Goal: Information Seeking & Learning: Learn about a topic

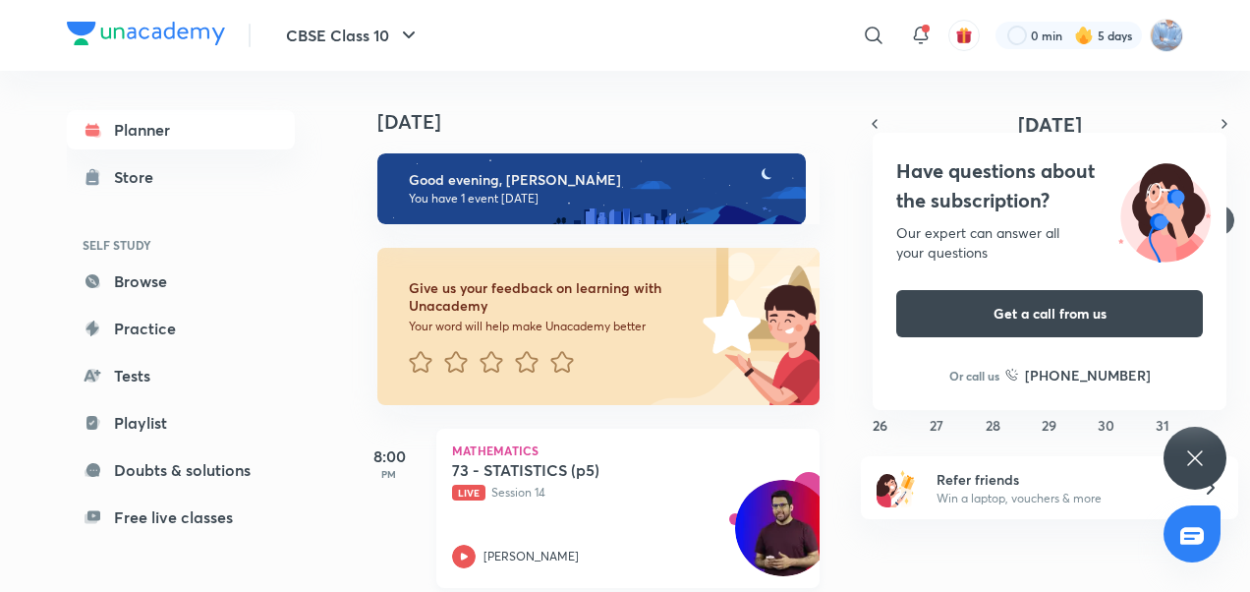
click at [455, 544] on div "73 - STATISTICS (p5) Live Session 14 Mandeep Kumar Malik" at bounding box center [606, 514] width 309 height 108
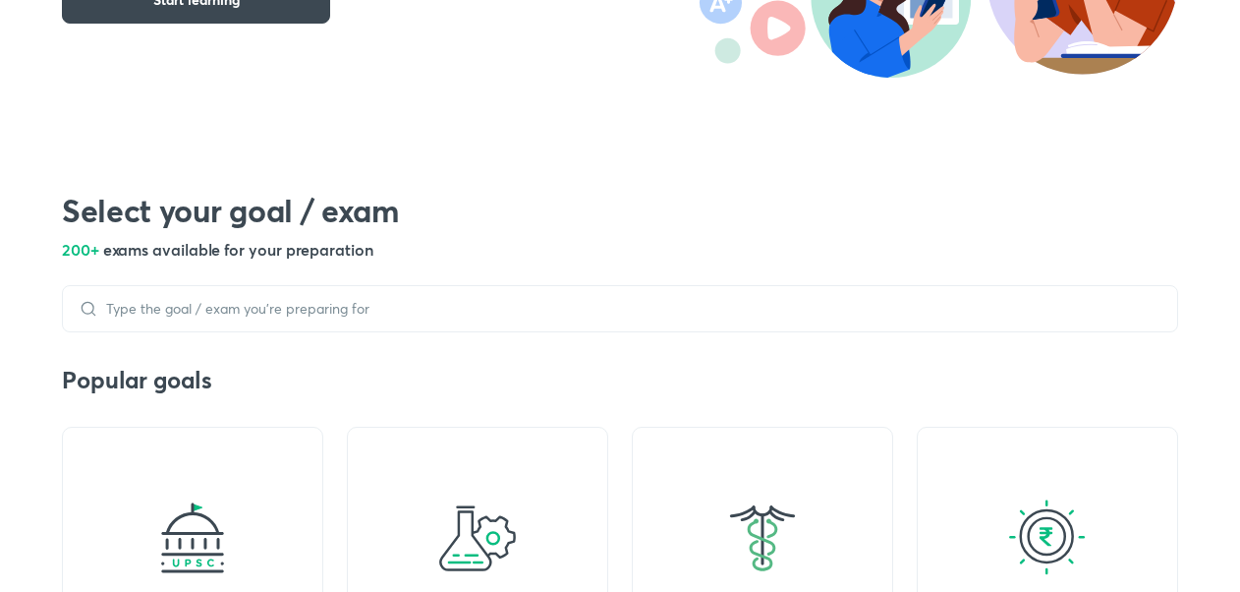
scroll to position [491, 0]
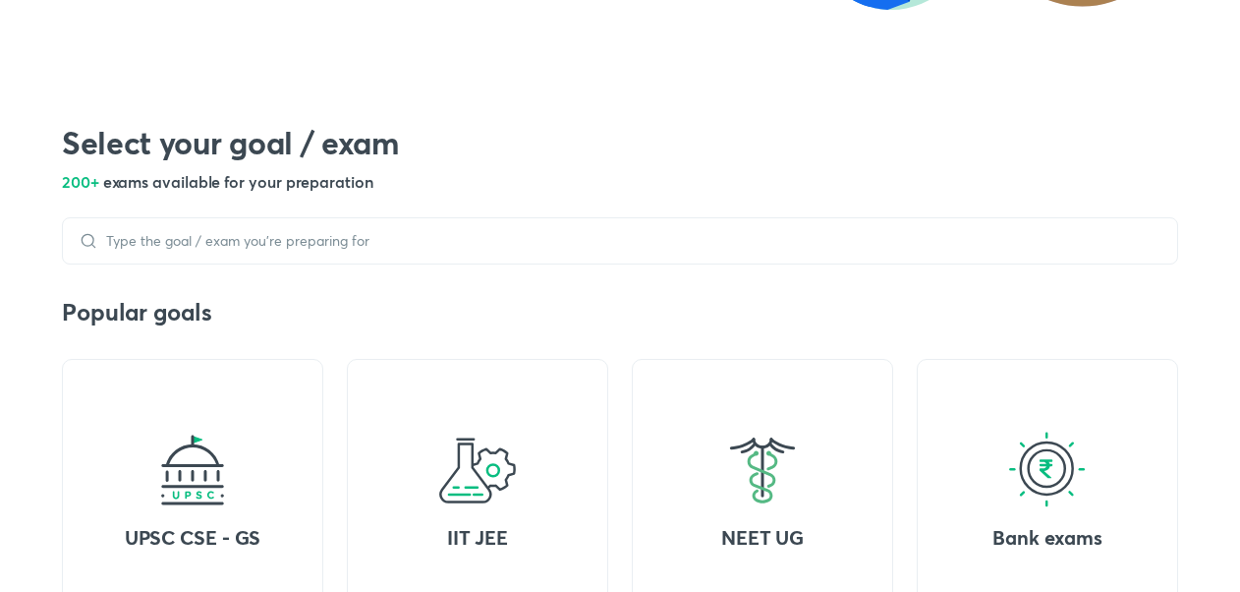
click at [589, 259] on div at bounding box center [620, 240] width 1117 height 47
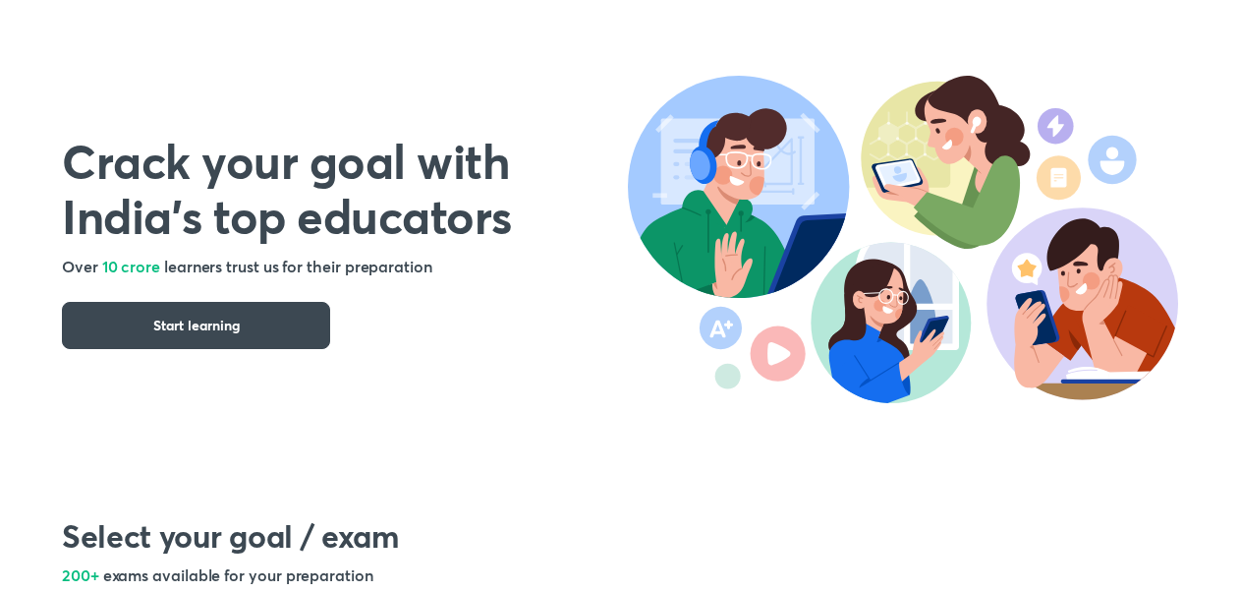
scroll to position [0, 0]
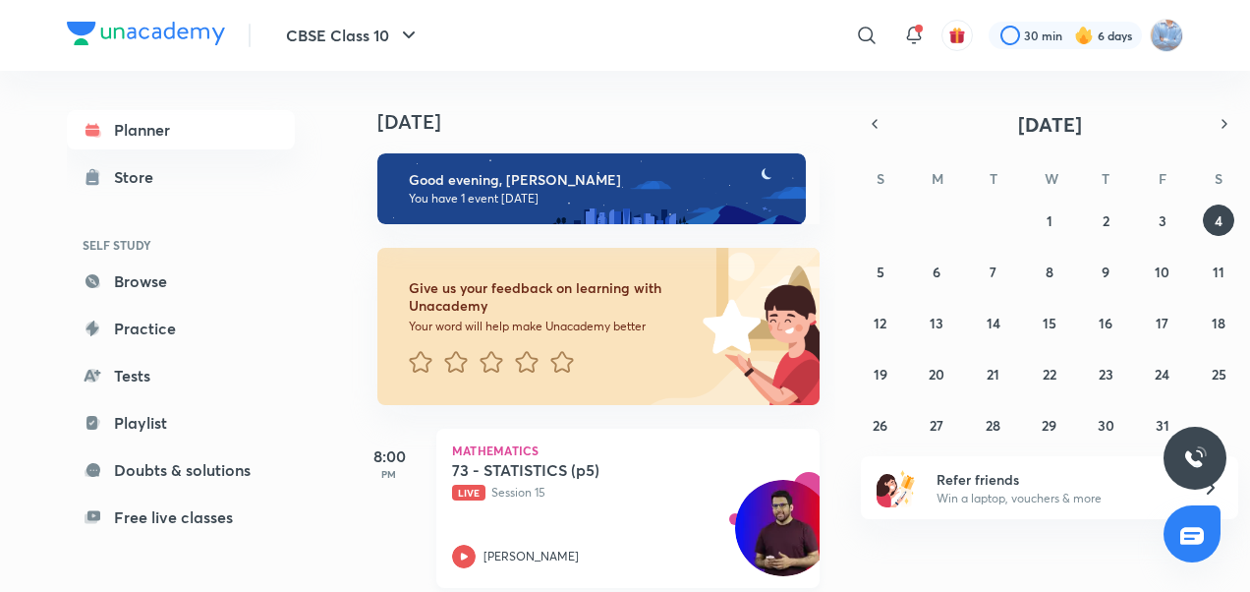
click at [466, 546] on icon at bounding box center [464, 557] width 24 height 24
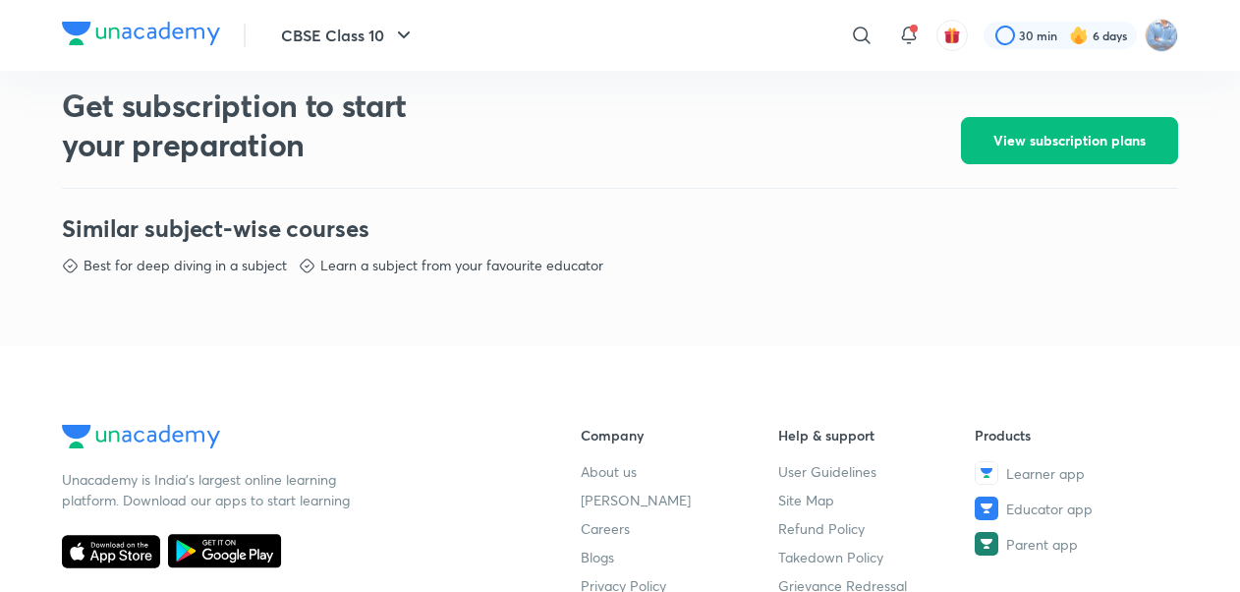
scroll to position [875, 0]
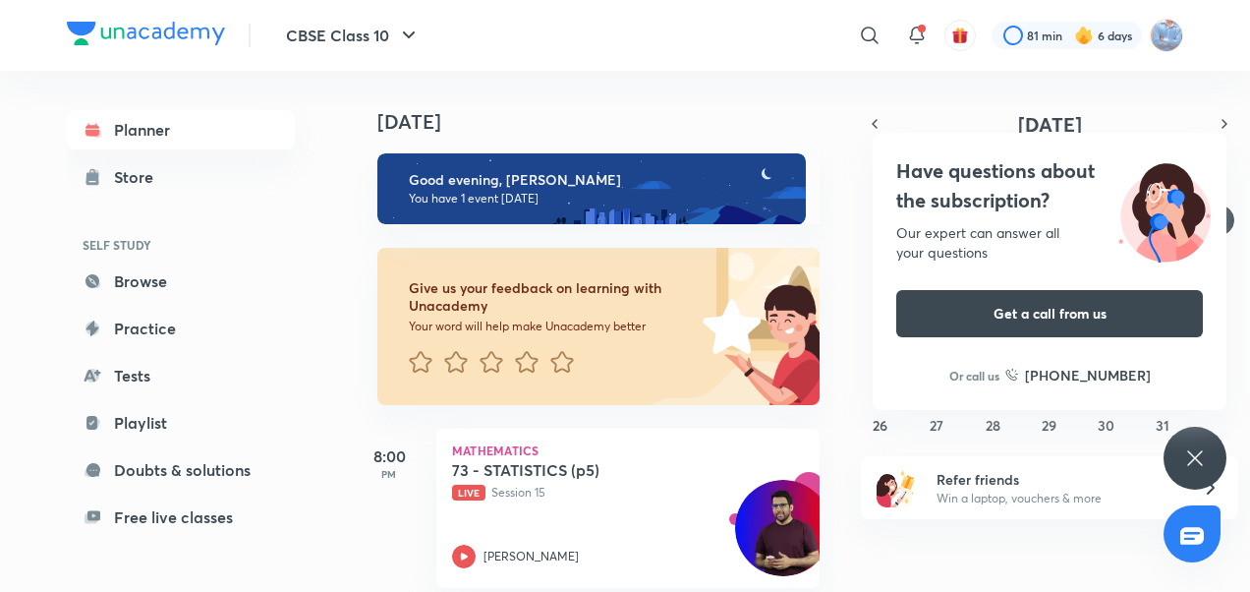
click at [1191, 440] on div "Have questions about the subscription? Our expert can answer all your questions…" at bounding box center [1195, 458] width 63 height 63
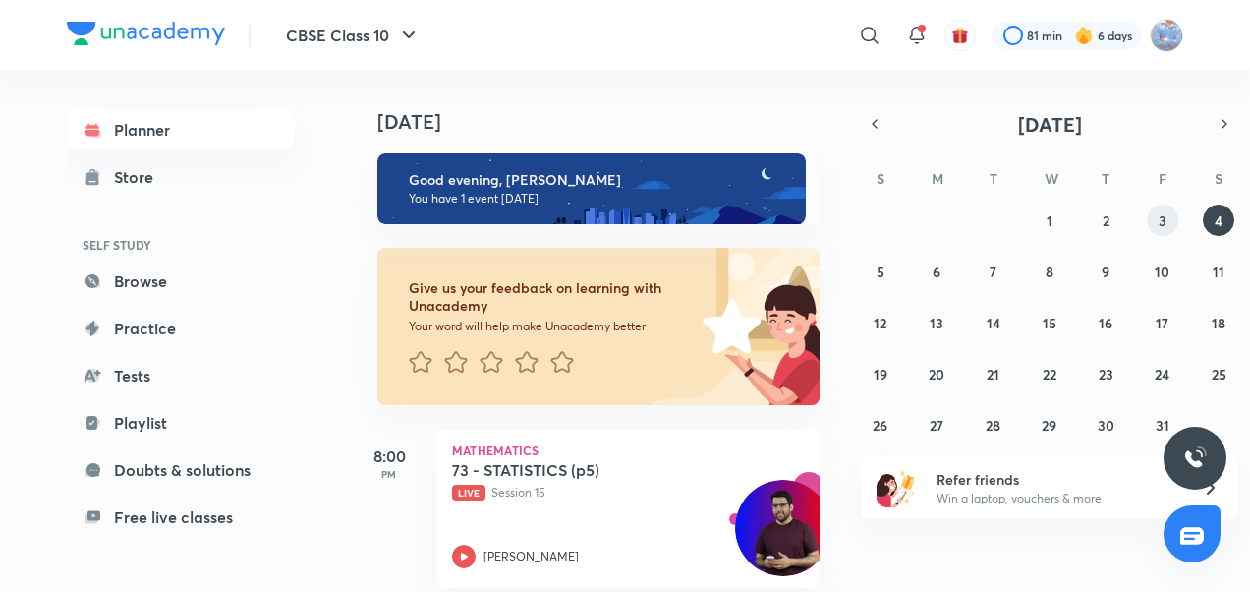
click at [1166, 214] on abbr "3" at bounding box center [1163, 220] width 8 height 19
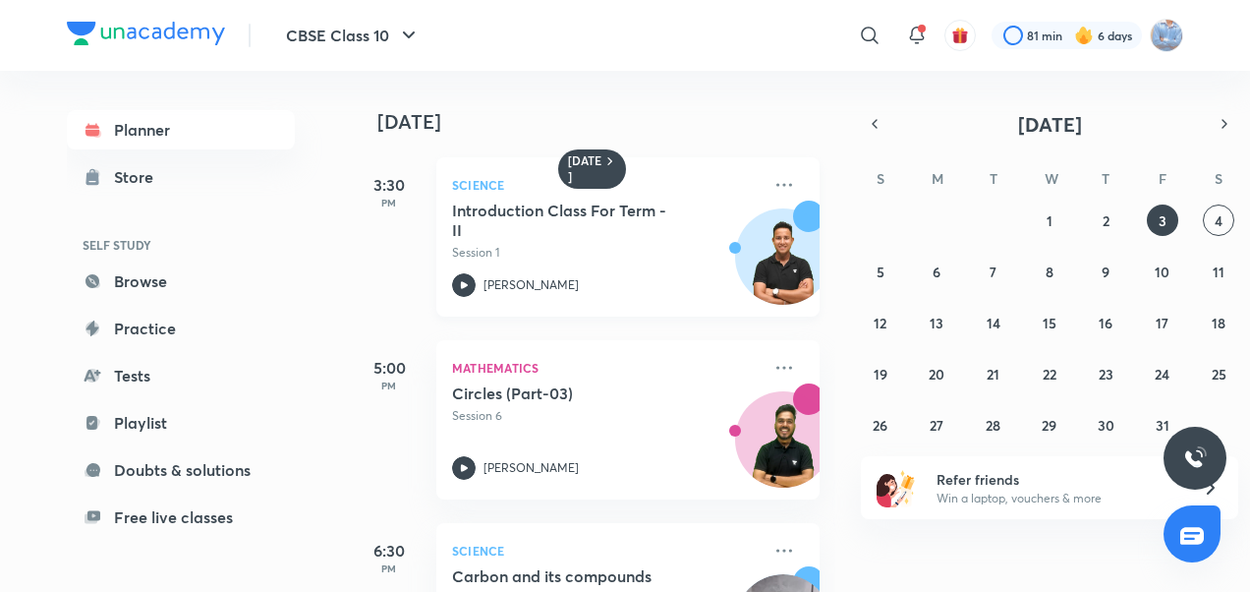
click at [465, 275] on icon at bounding box center [464, 285] width 24 height 24
click at [950, 284] on div "28 29 30 1 2 3 4 5 6 7 8 9 10 11 12 13 14 15 16 17 18 19 20 21 22 23 24 25 26 2…" at bounding box center [1049, 322] width 377 height 236
click at [1112, 269] on button "9" at bounding box center [1105, 271] width 31 height 31
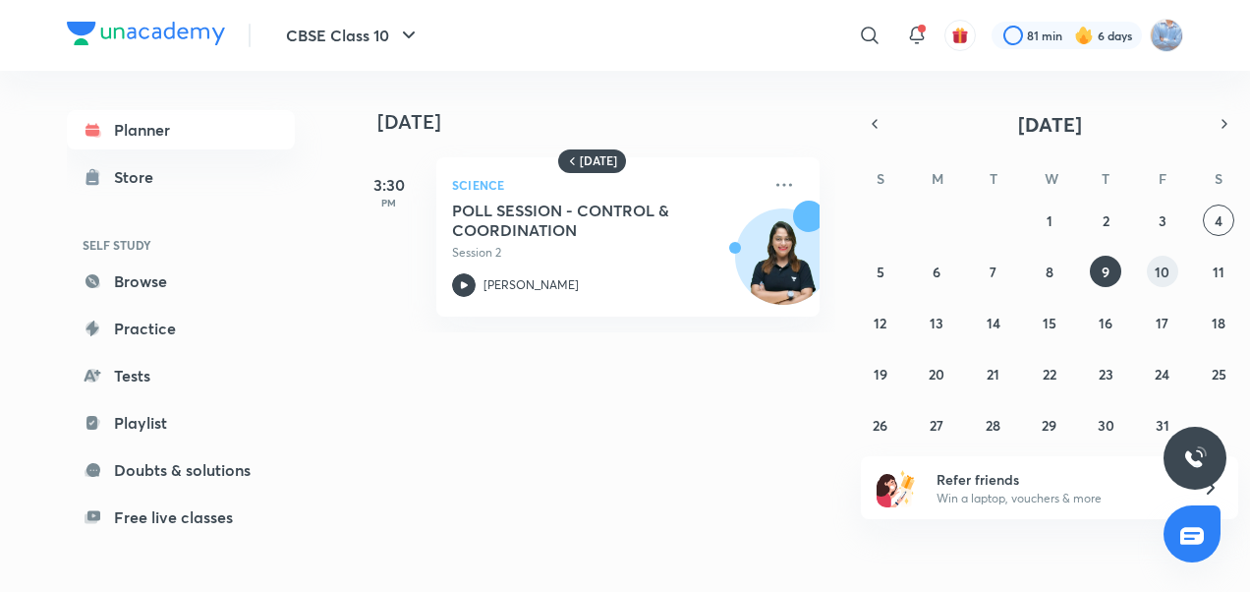
click at [1173, 259] on button "10" at bounding box center [1162, 271] width 31 height 31
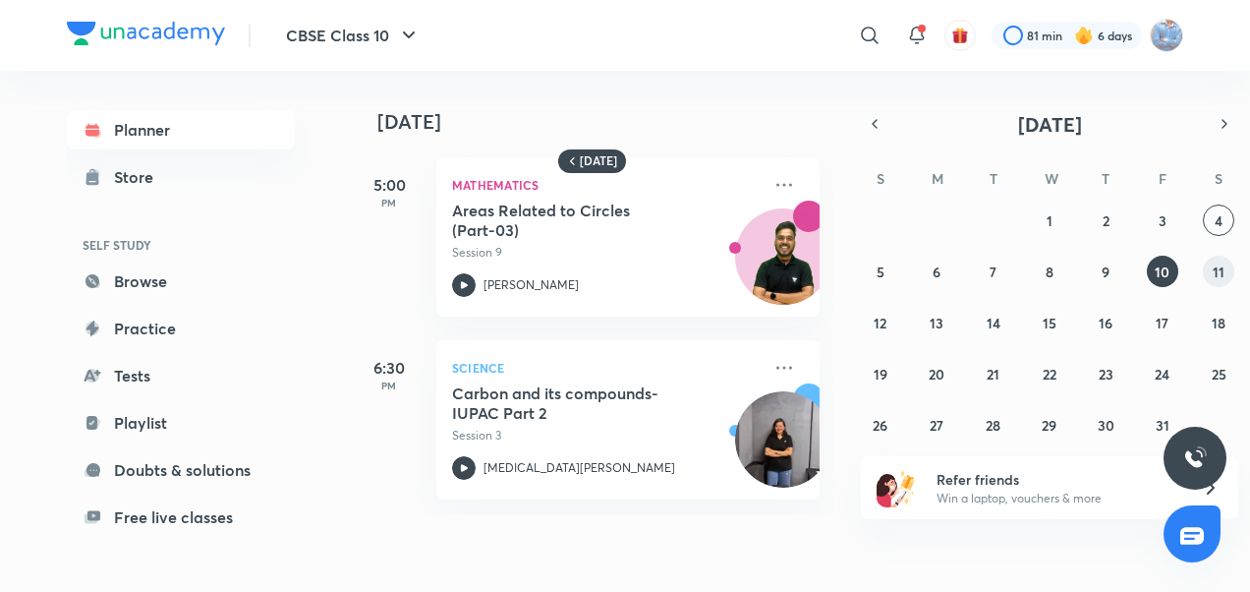
click at [1213, 273] on abbr "11" at bounding box center [1219, 271] width 12 height 19
